Goal: Information Seeking & Learning: Learn about a topic

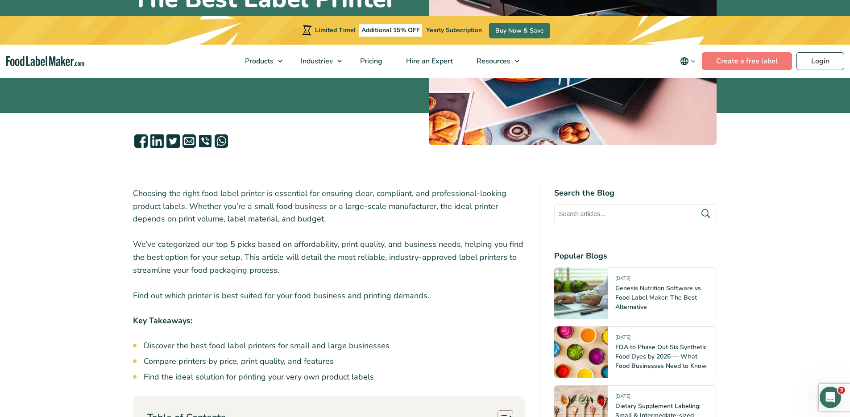
scroll to position [223, 0]
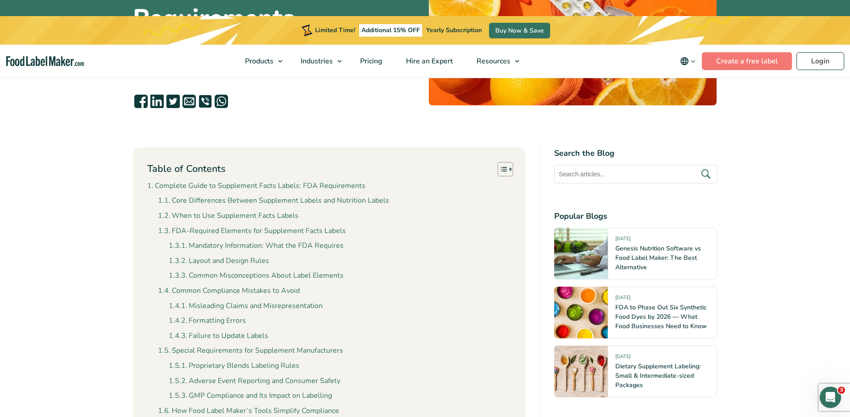
scroll to position [273, 0]
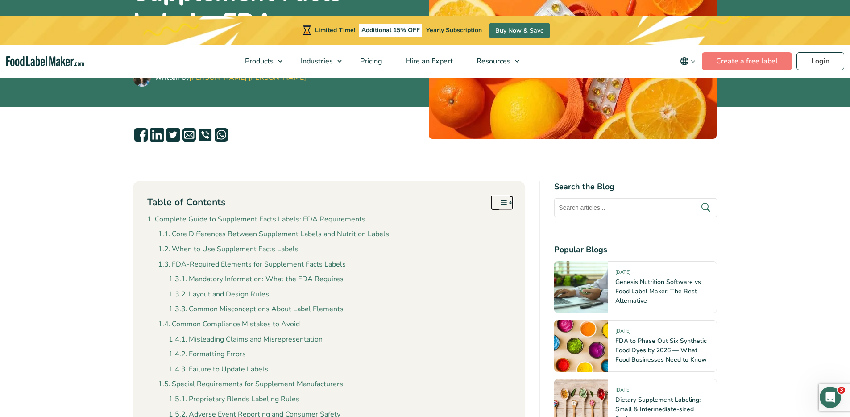
click at [503, 200] on icon "Toggle Table of Content" at bounding box center [503, 202] width 6 height 4
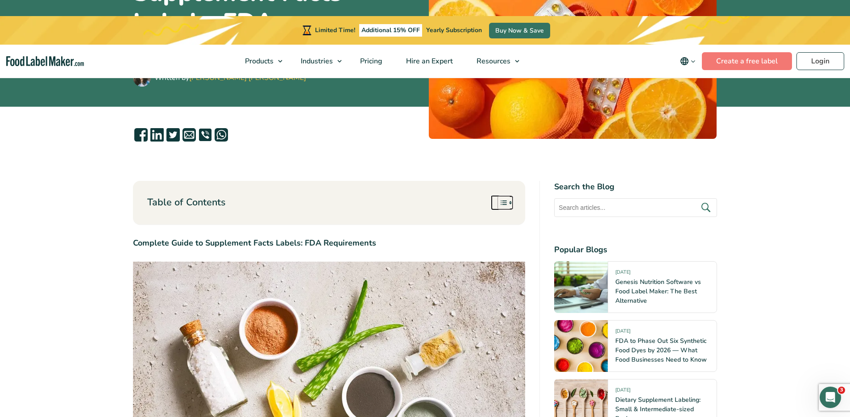
click at [500, 198] on icon "Toggle Table of Content" at bounding box center [503, 202] width 9 height 9
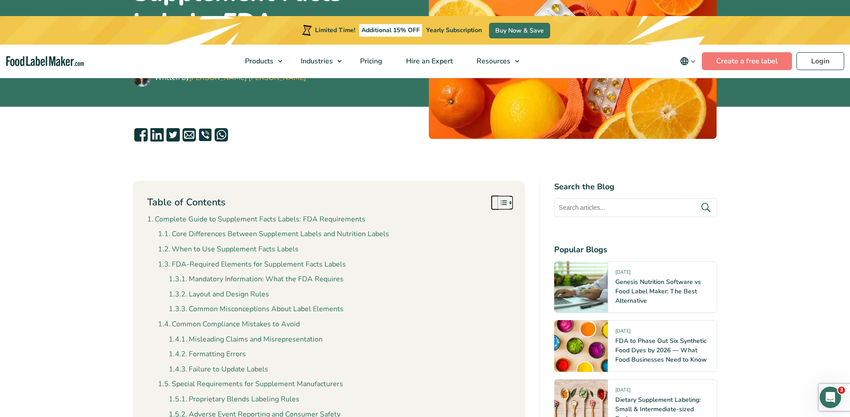
click at [500, 198] on icon "Toggle Table of Content" at bounding box center [503, 202] width 9 height 9
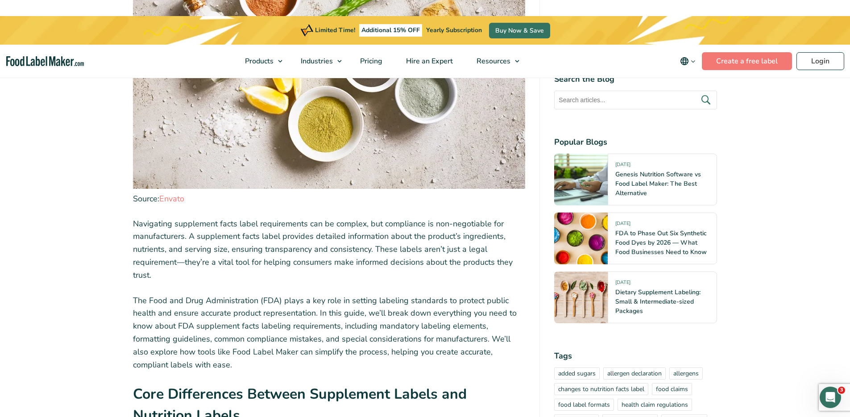
scroll to position [609, 0]
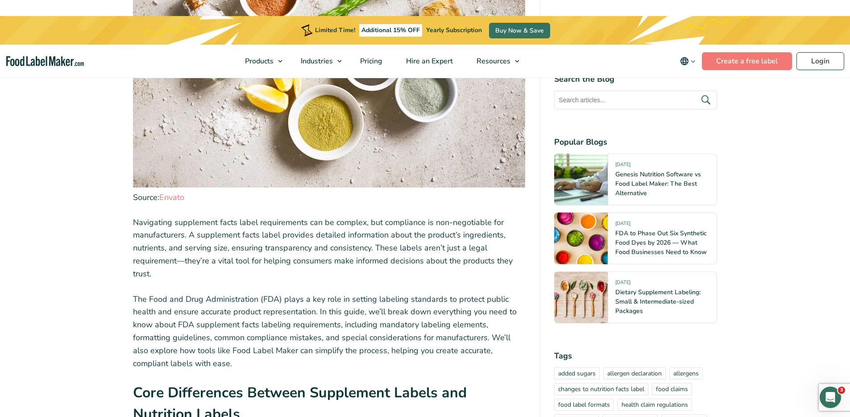
click at [383, 293] on p "The Food and Drug Administration (FDA) plays a key role in setting labeling sta…" at bounding box center [329, 331] width 393 height 77
click at [385, 293] on p "The Food and Drug Administration (FDA) plays a key role in setting labeling sta…" at bounding box center [329, 331] width 393 height 77
click at [388, 293] on p "The Food and Drug Administration (FDA) plays a key role in setting labeling sta…" at bounding box center [329, 331] width 393 height 77
drag, startPoint x: 386, startPoint y: 272, endPoint x: 502, endPoint y: 273, distance: 116.4
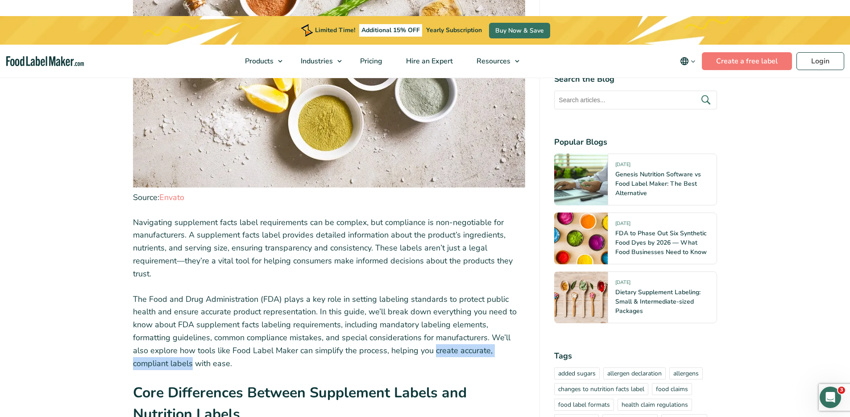
click at [502, 293] on p "The Food and Drug Administration (FDA) plays a key role in setting labeling sta…" at bounding box center [329, 331] width 393 height 77
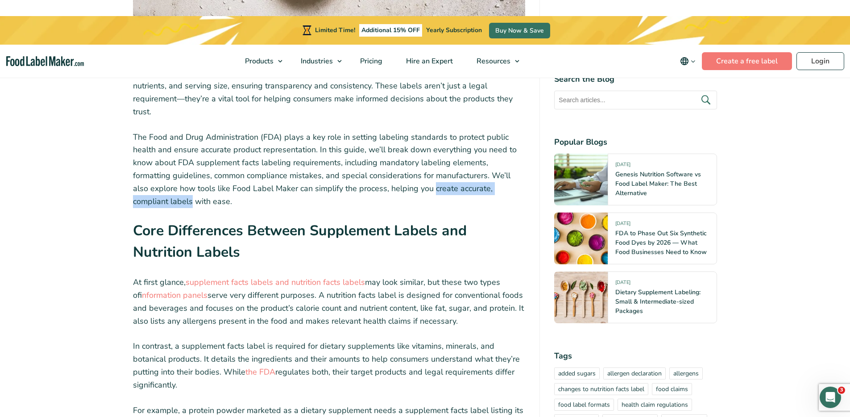
scroll to position [685, 0]
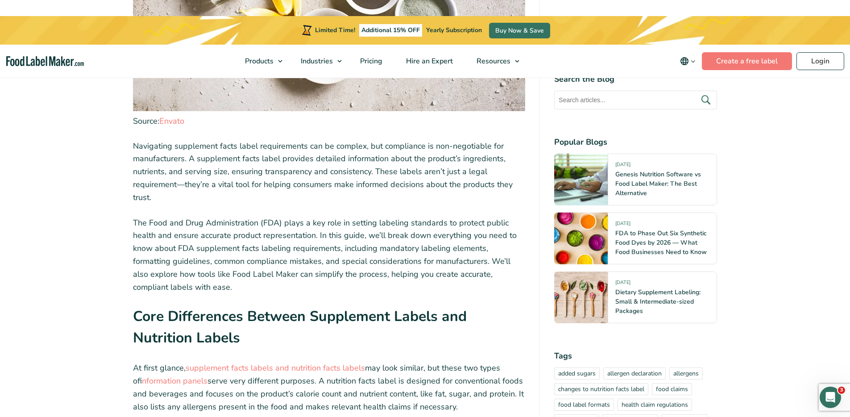
click at [414, 306] on h2 "Core Differences Between Supplement Labels and Nutrition Labels" at bounding box center [329, 330] width 393 height 49
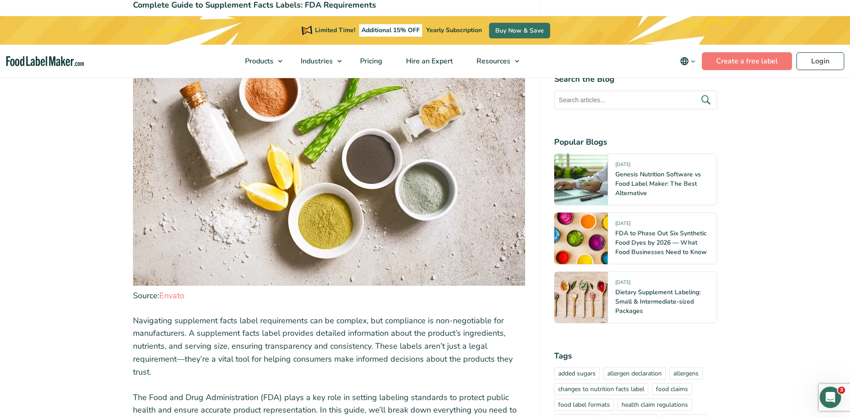
scroll to position [510, 0]
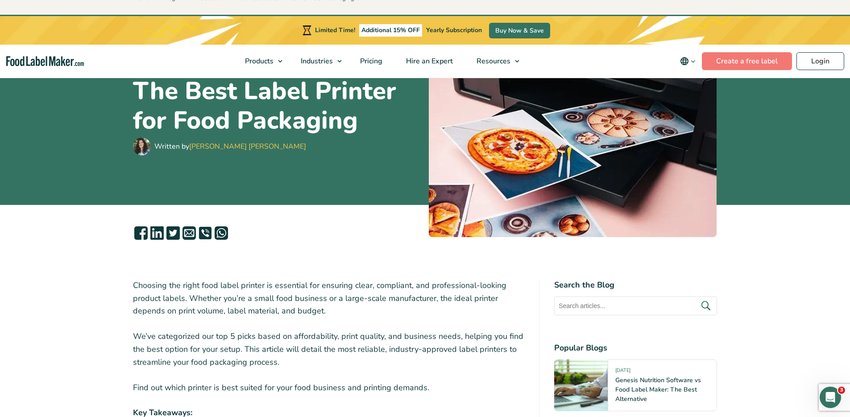
scroll to position [299, 0]
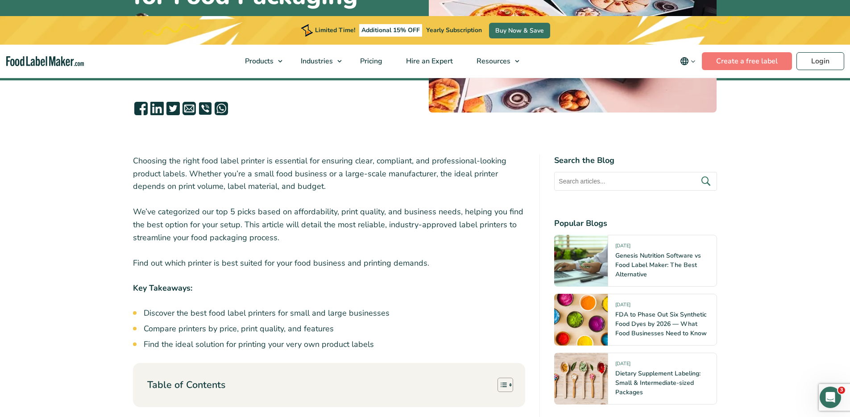
click at [428, 256] on p "Find out which printer is best suited for your food business and printing deman…" at bounding box center [329, 262] width 393 height 13
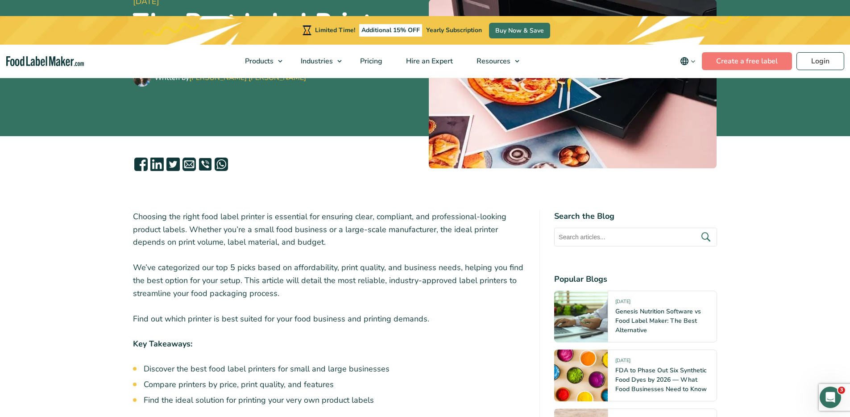
scroll to position [239, 0]
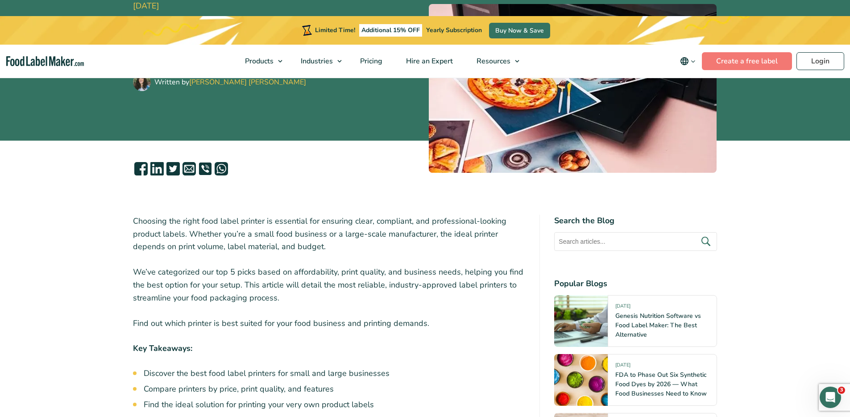
click at [409, 317] on p "Find out which printer is best suited for your food business and printing deman…" at bounding box center [329, 323] width 393 height 13
click at [442, 317] on p "Find out which printer is best suited for your food business and printing deman…" at bounding box center [329, 323] width 393 height 13
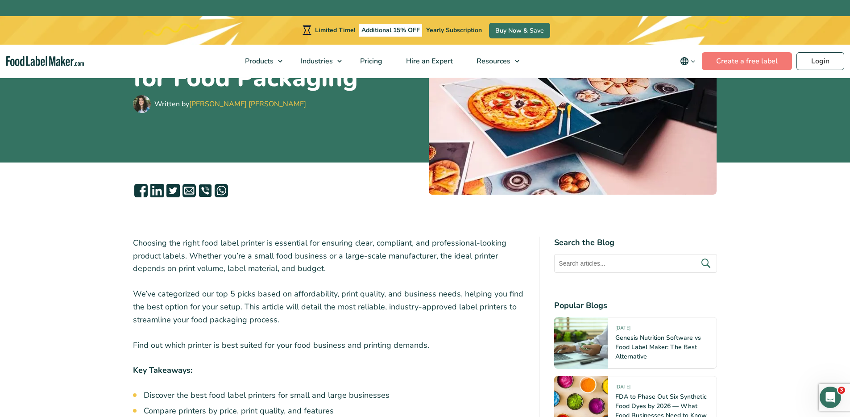
scroll to position [261, 0]
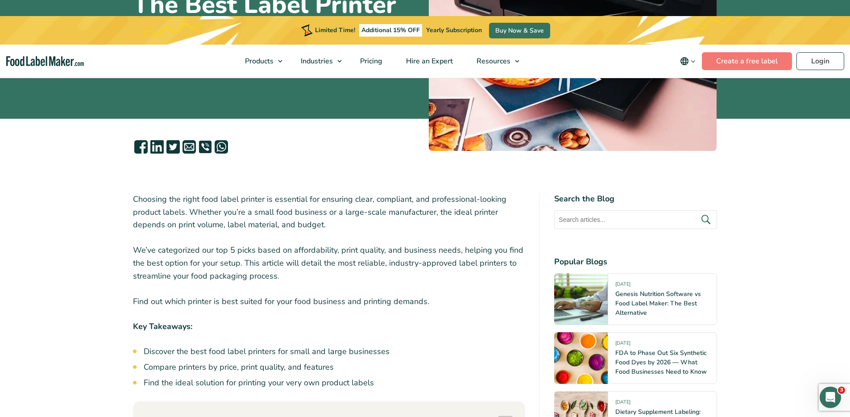
click at [293, 295] on p "Find out which printer is best suited for your food business and printing deman…" at bounding box center [329, 301] width 393 height 13
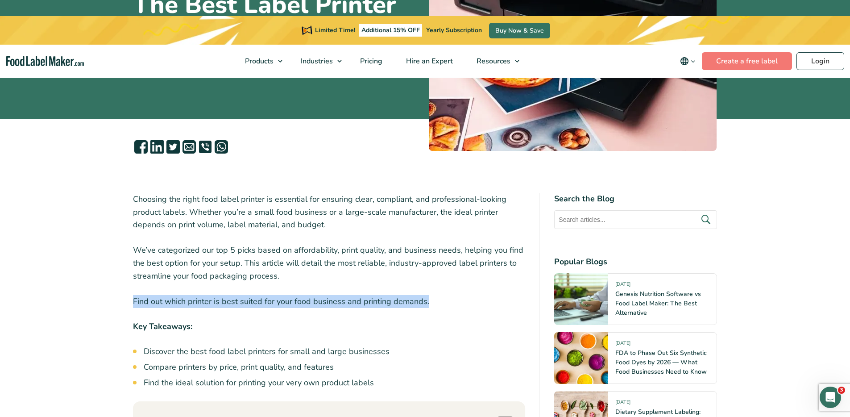
click at [293, 295] on p "Find out which printer is best suited for your food business and printing deman…" at bounding box center [329, 301] width 393 height 13
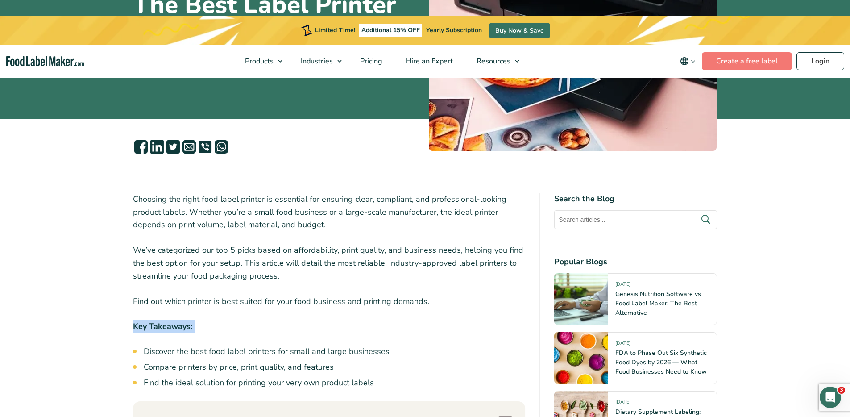
click at [429, 320] on p "Key Takeaways:" at bounding box center [329, 326] width 393 height 13
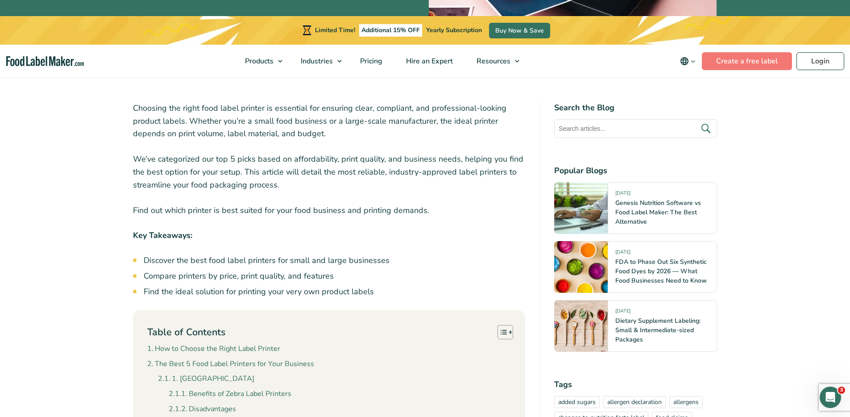
scroll to position [351, 0]
